Goal: Task Accomplishment & Management: Use online tool/utility

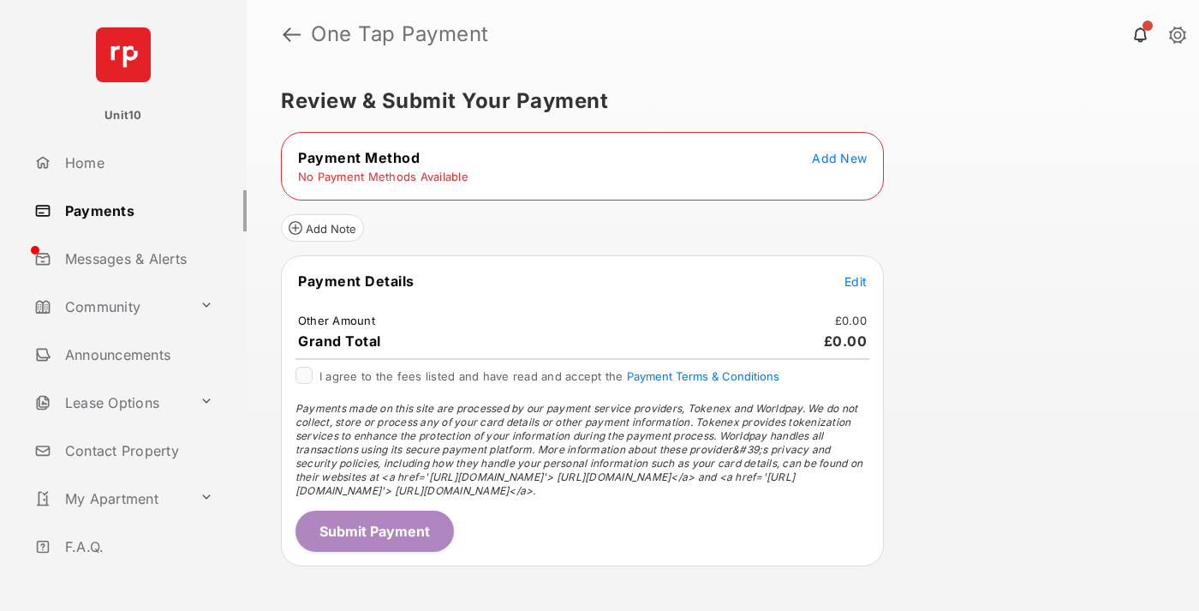
click at [839, 158] on span "Add New" at bounding box center [839, 158] width 55 height 15
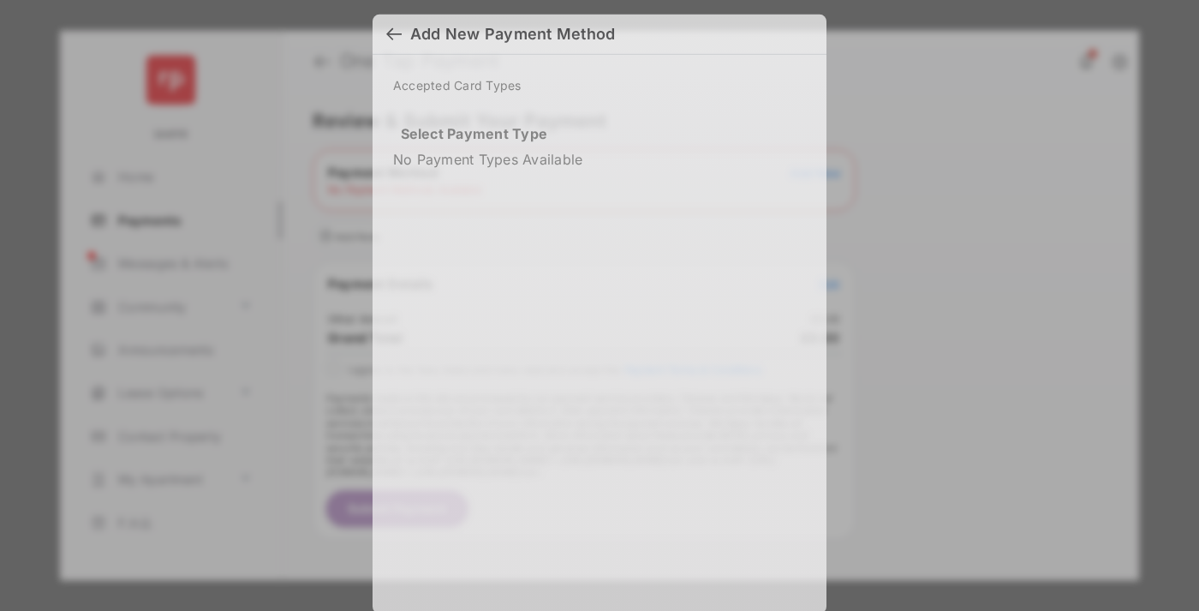
scroll to position [15, 0]
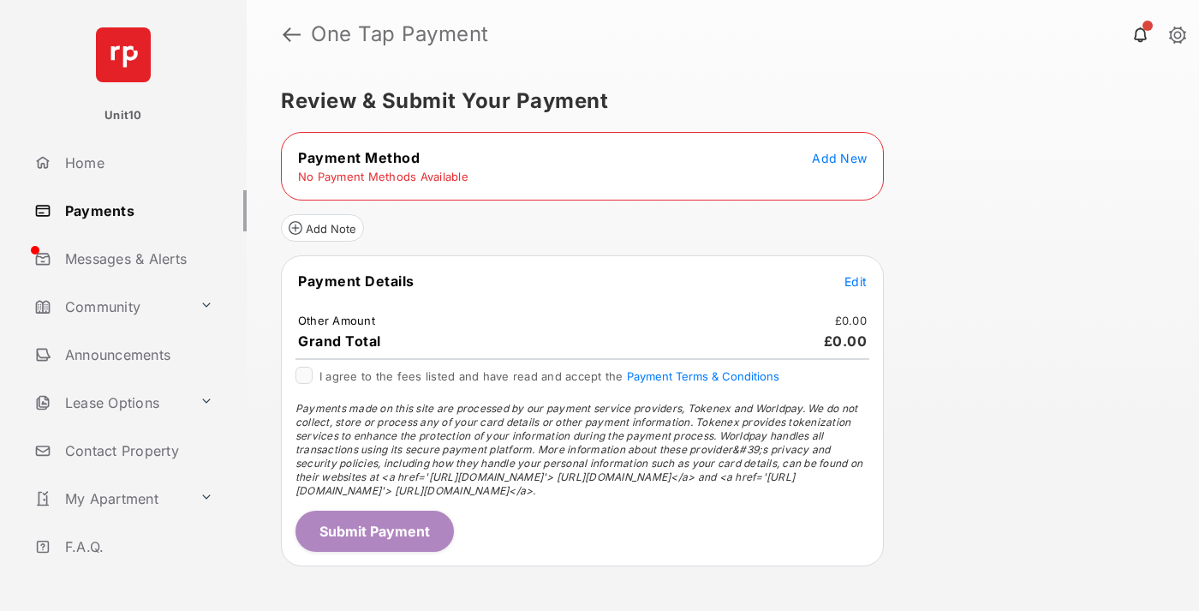
click at [839, 158] on span "Add New" at bounding box center [839, 158] width 55 height 15
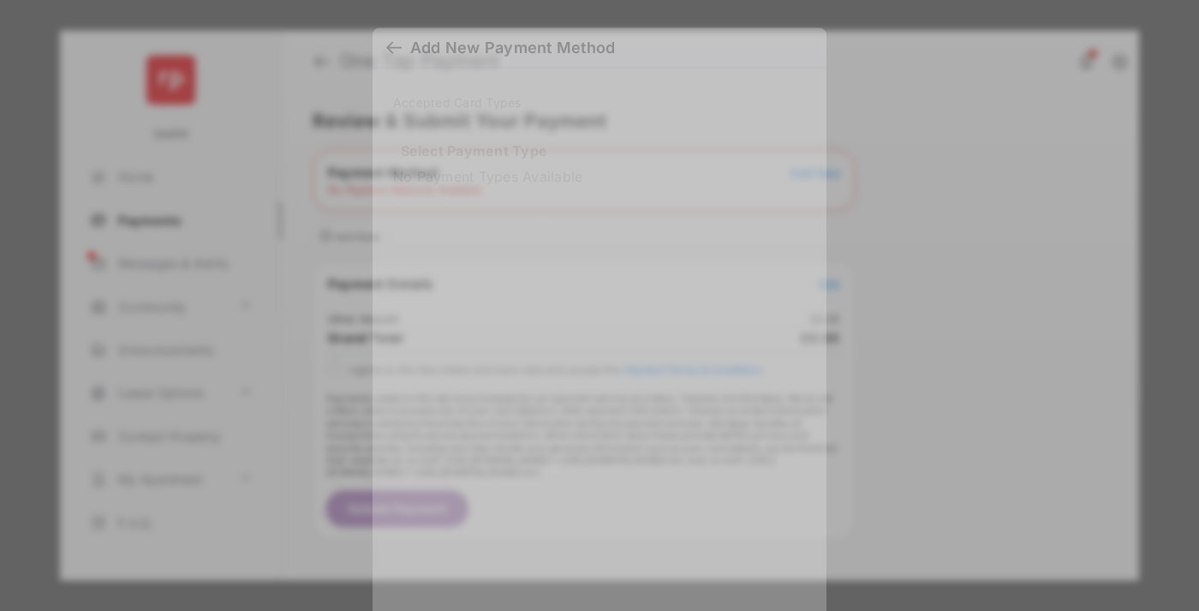
scroll to position [15, 0]
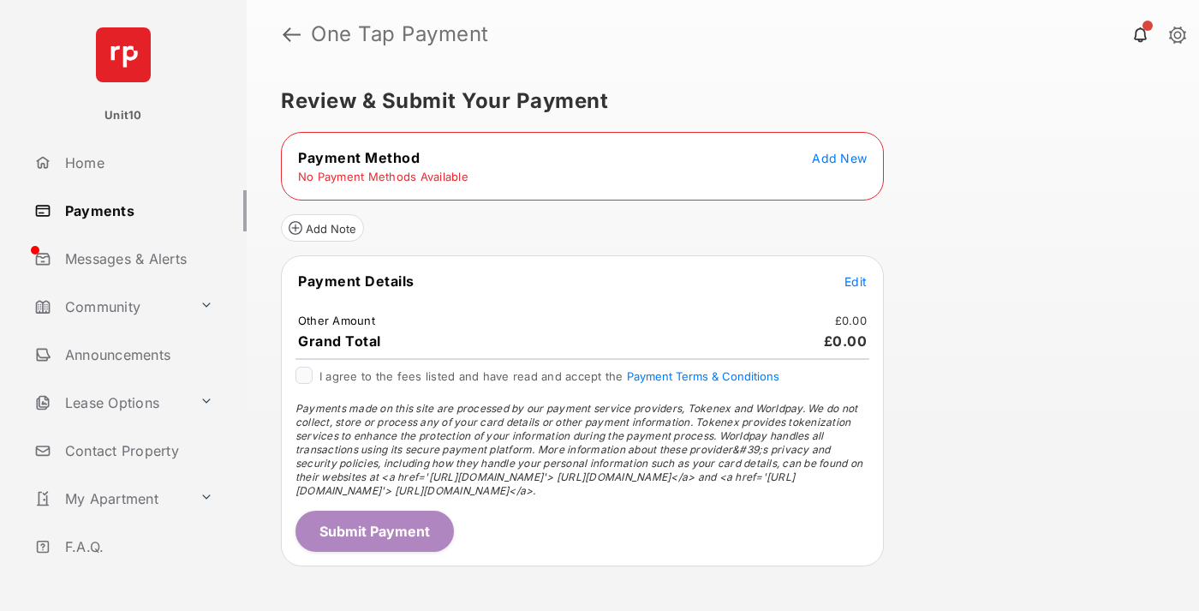
click at [839, 158] on span "Add New" at bounding box center [839, 158] width 55 height 15
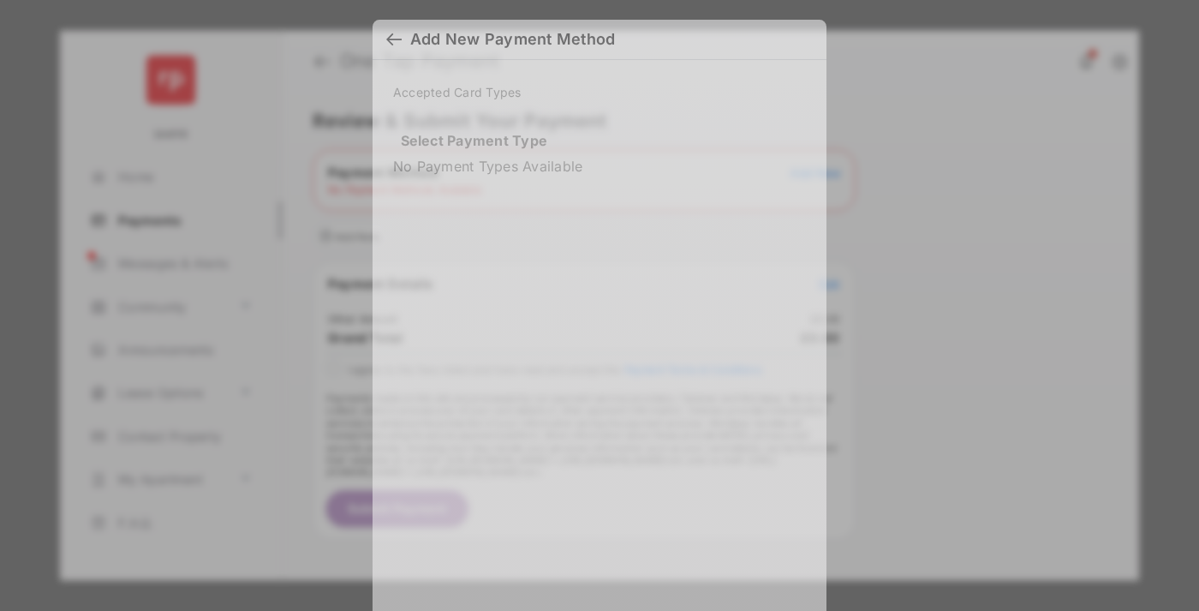
scroll to position [15, 0]
